Goal: Obtain resource: Download file/media

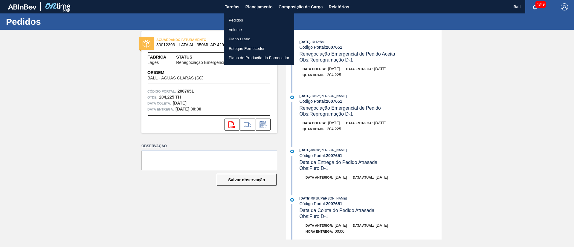
click at [239, 18] on li "Pedidos" at bounding box center [259, 21] width 70 height 10
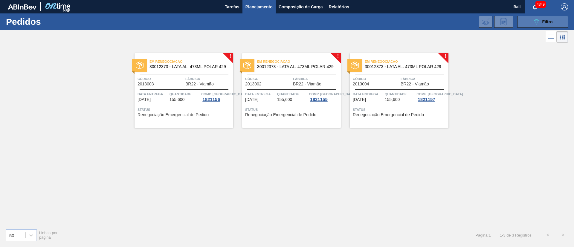
click at [538, 20] on icon at bounding box center [536, 21] width 4 height 5
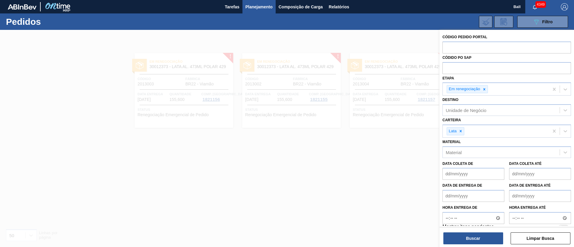
click at [371, 147] on div at bounding box center [287, 153] width 574 height 247
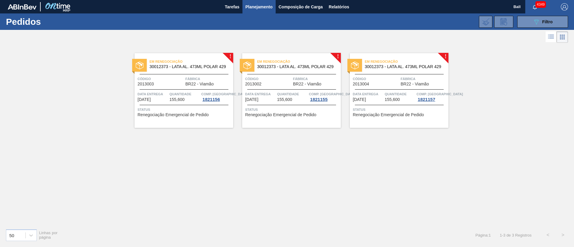
click at [388, 202] on div "! Em renegociação 30012373 - LATA AL. 473ML POLAR 429 Código 2013003 Fábrica BR…" at bounding box center [287, 134] width 574 height 180
click at [174, 94] on span "Quantidade" at bounding box center [184, 94] width 30 height 6
click at [161, 100] on div "Data entrega [DATE]" at bounding box center [153, 96] width 30 height 11
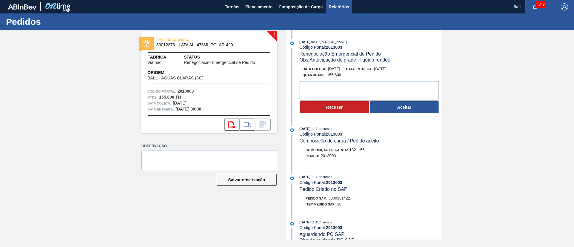
click at [344, 6] on span "Relatórios" at bounding box center [339, 6] width 20 height 7
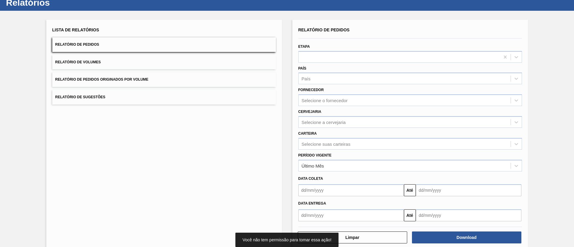
scroll to position [30, 0]
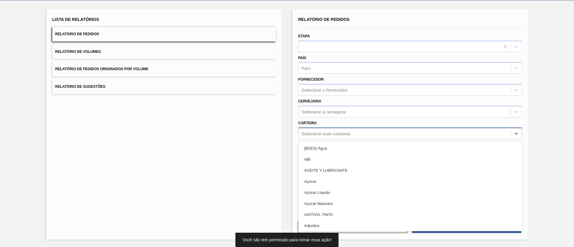
click at [332, 131] on div "Selecione suas carteiras" at bounding box center [326, 133] width 49 height 5
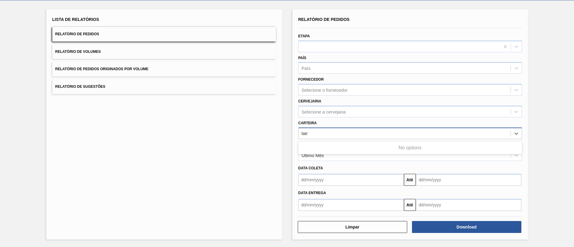
type input "lat"
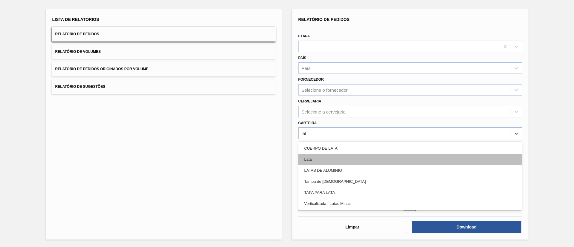
click at [325, 156] on div "Lata" at bounding box center [410, 159] width 224 height 11
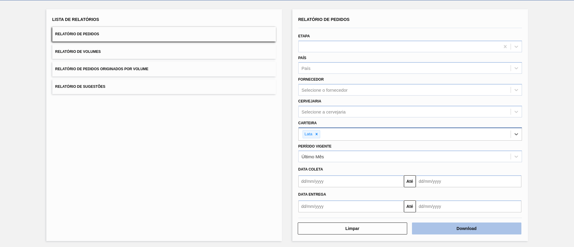
click at [487, 227] on button "Download" at bounding box center [466, 229] width 109 height 12
